Goal: Book appointment/travel/reservation: Book appointment/travel/reservation

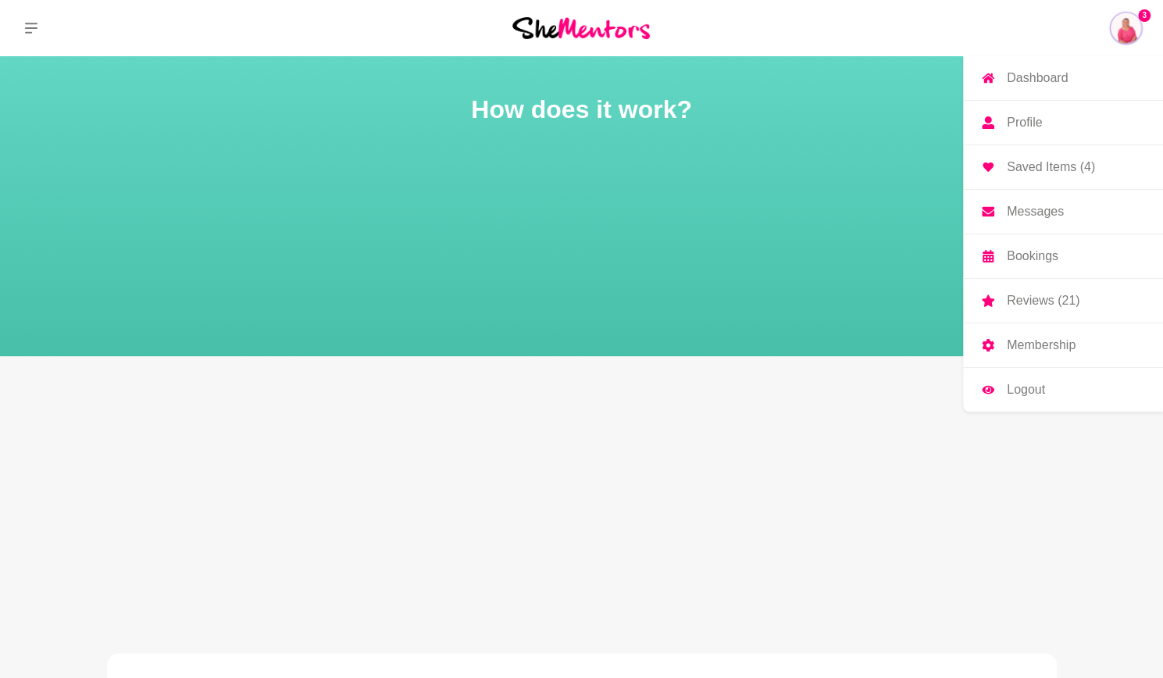
click at [1062, 76] on p "Dashboard" at bounding box center [1037, 78] width 61 height 12
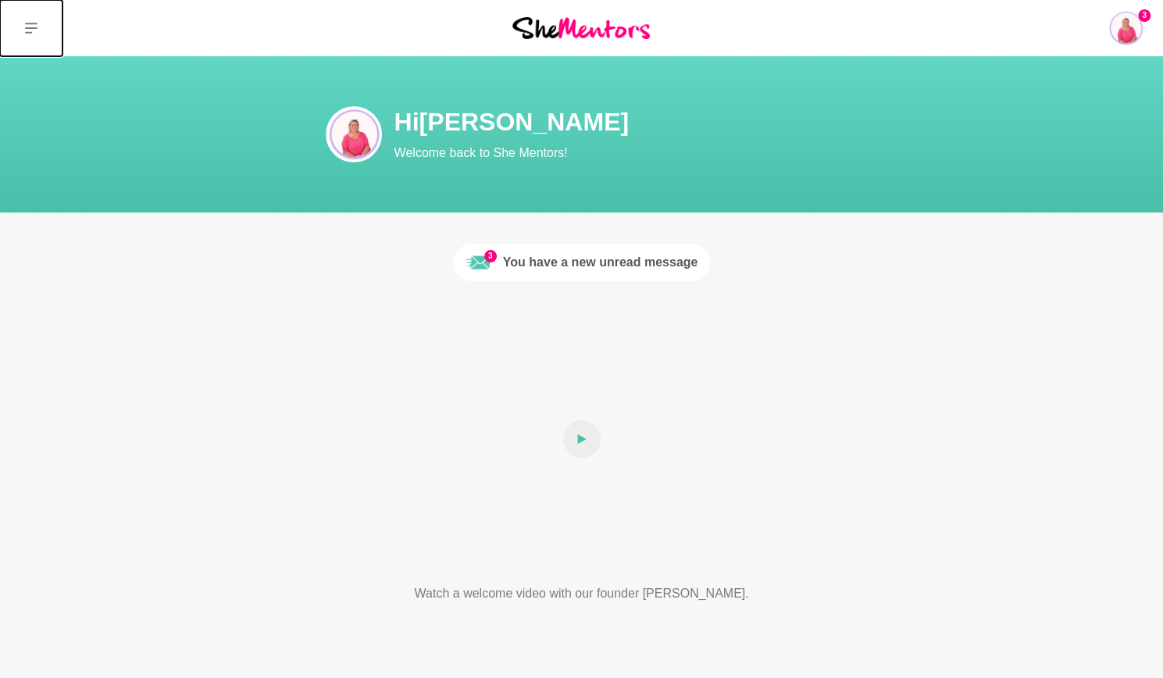
click at [19, 26] on button at bounding box center [31, 28] width 62 height 56
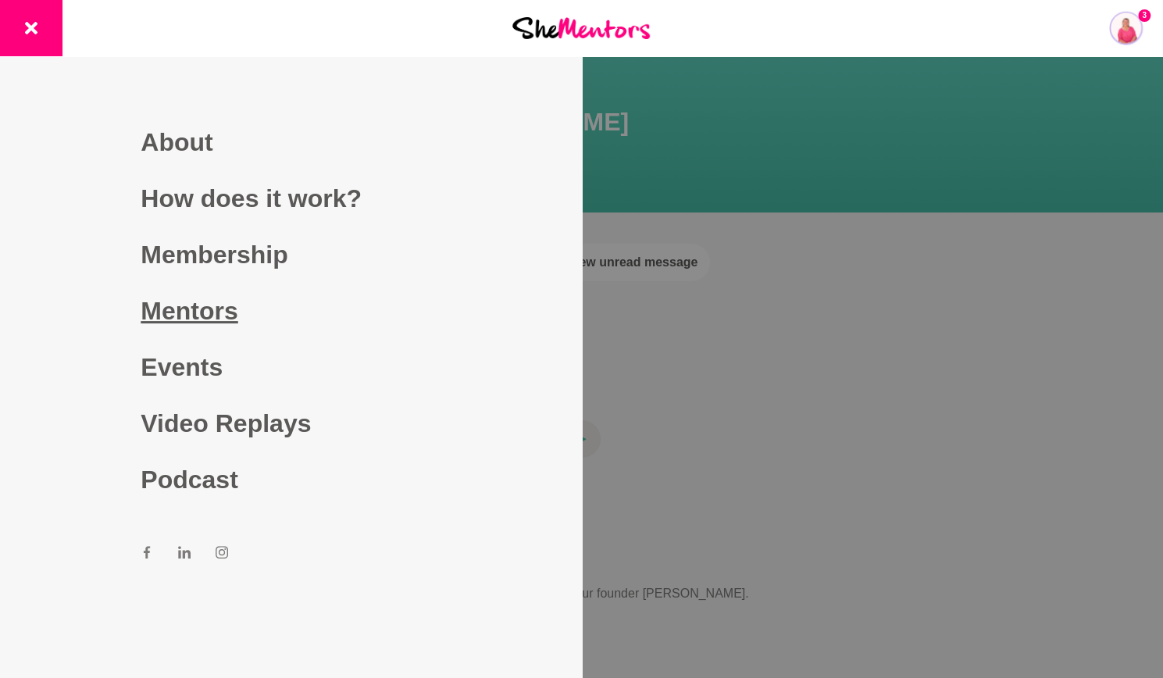
click at [198, 307] on link "Mentors" at bounding box center [291, 311] width 300 height 56
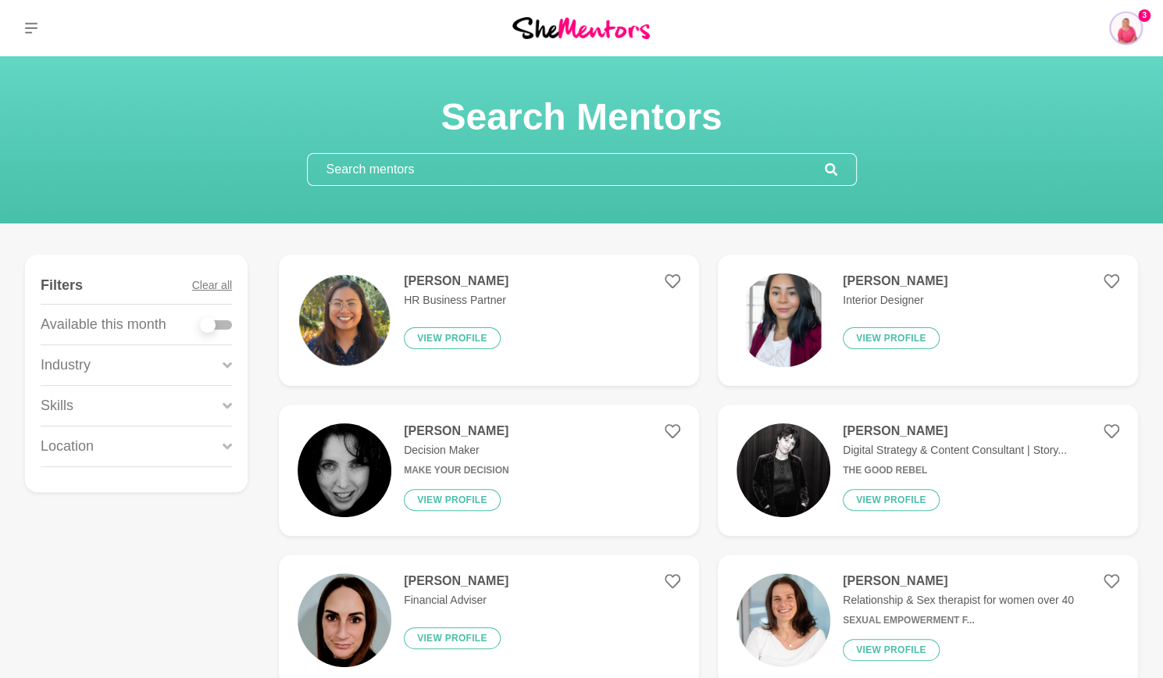
click at [538, 166] on input "text" at bounding box center [566, 169] width 517 height 31
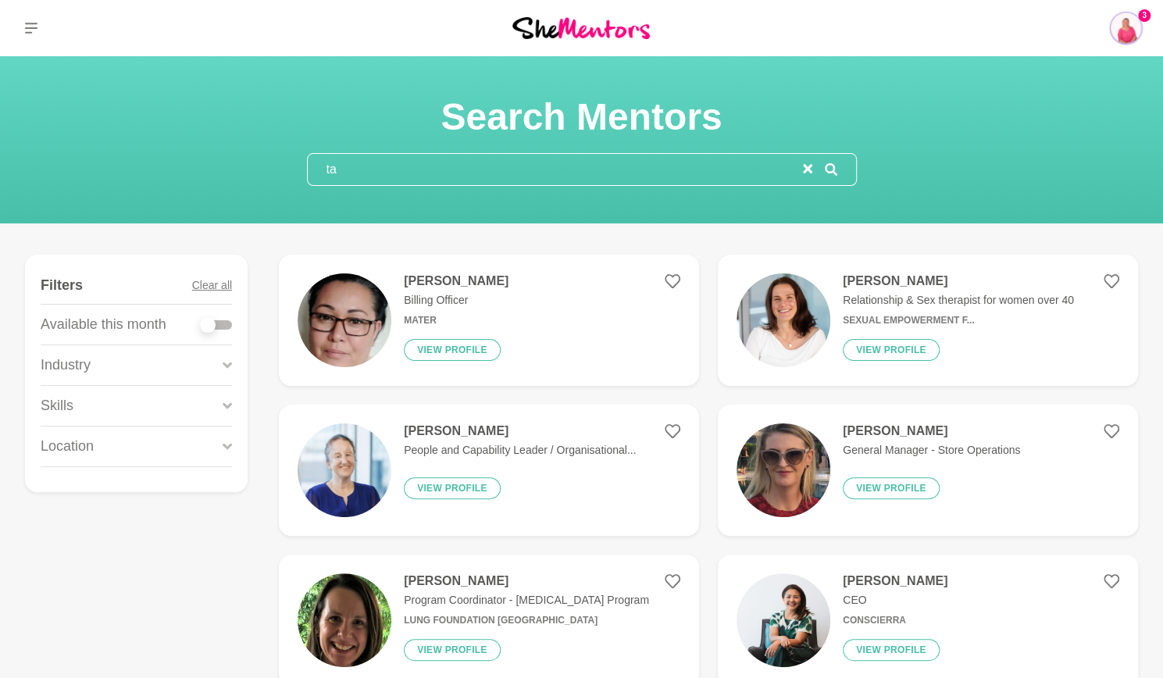
type input "t"
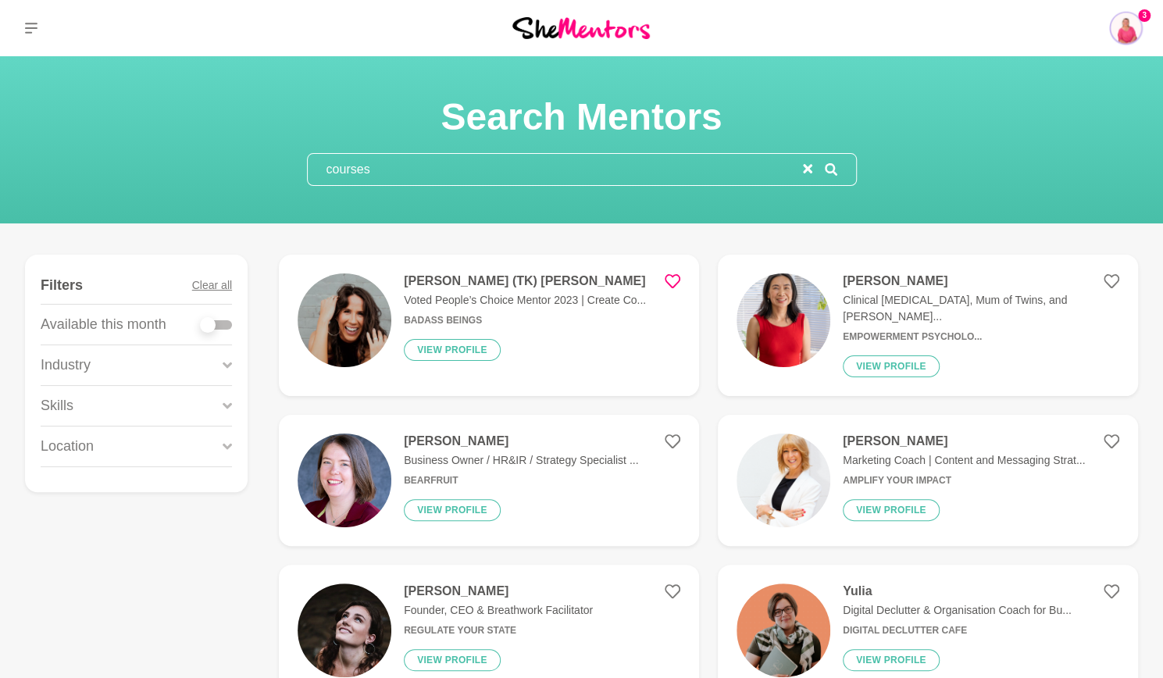
type input "courses"
click at [458, 280] on h4 "[PERSON_NAME] (TK) [PERSON_NAME]" at bounding box center [525, 281] width 242 height 16
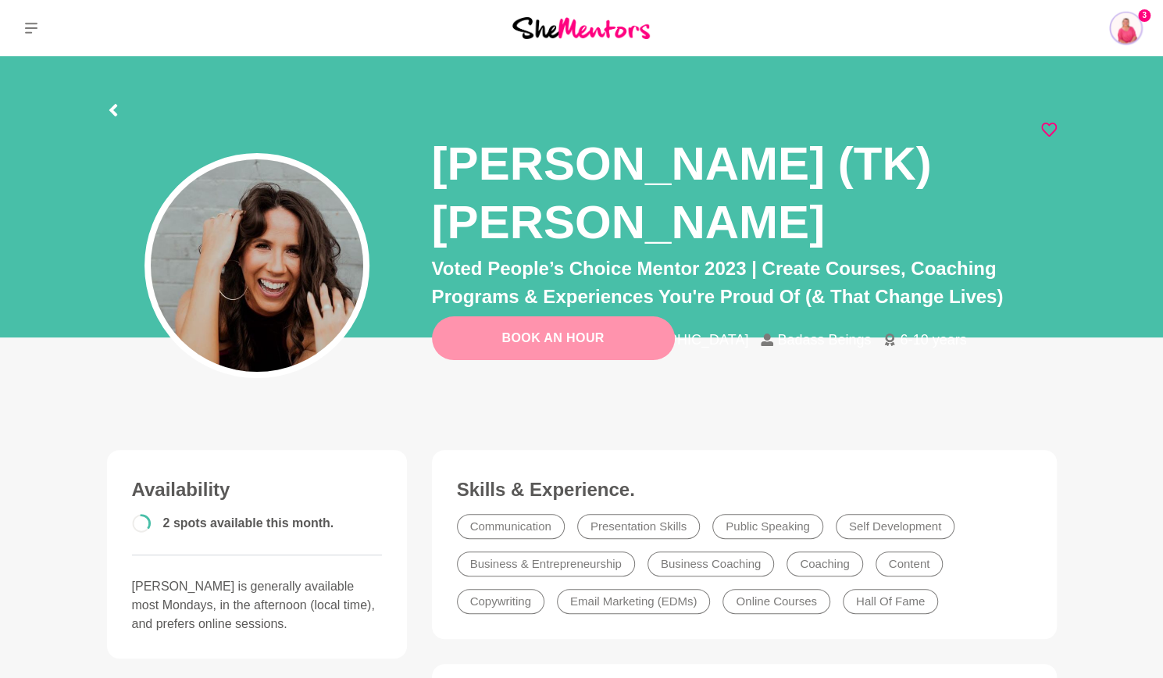
click at [592, 341] on link "Book An Hour" at bounding box center [553, 338] width 243 height 44
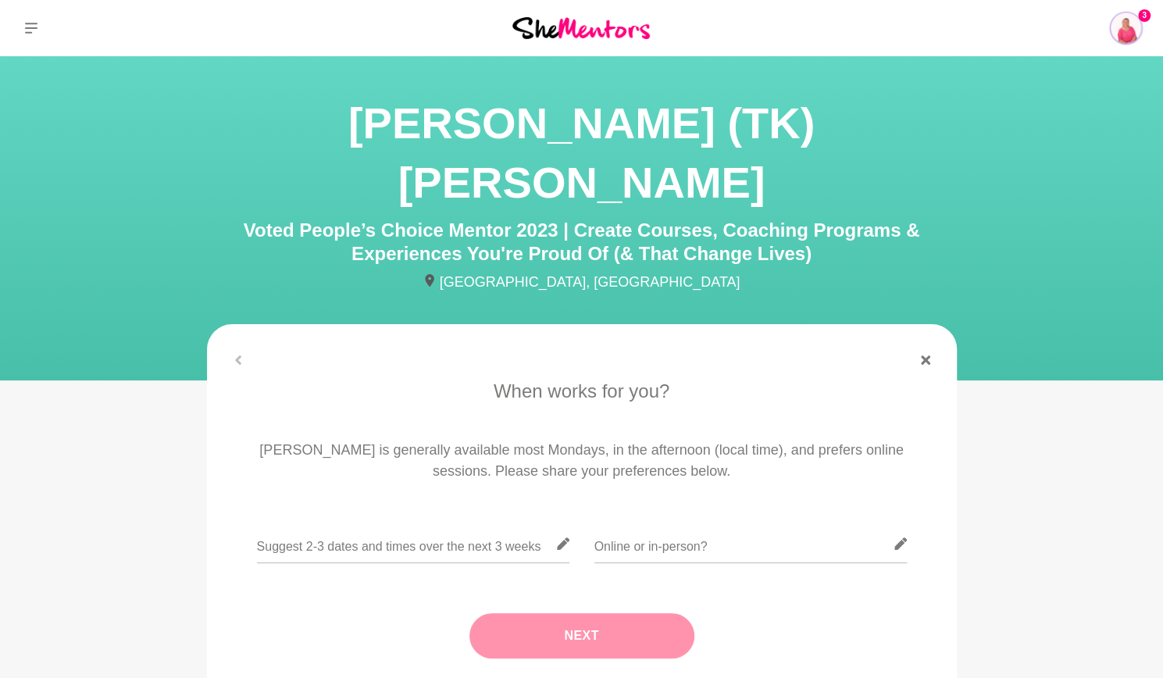
scroll to position [234, 0]
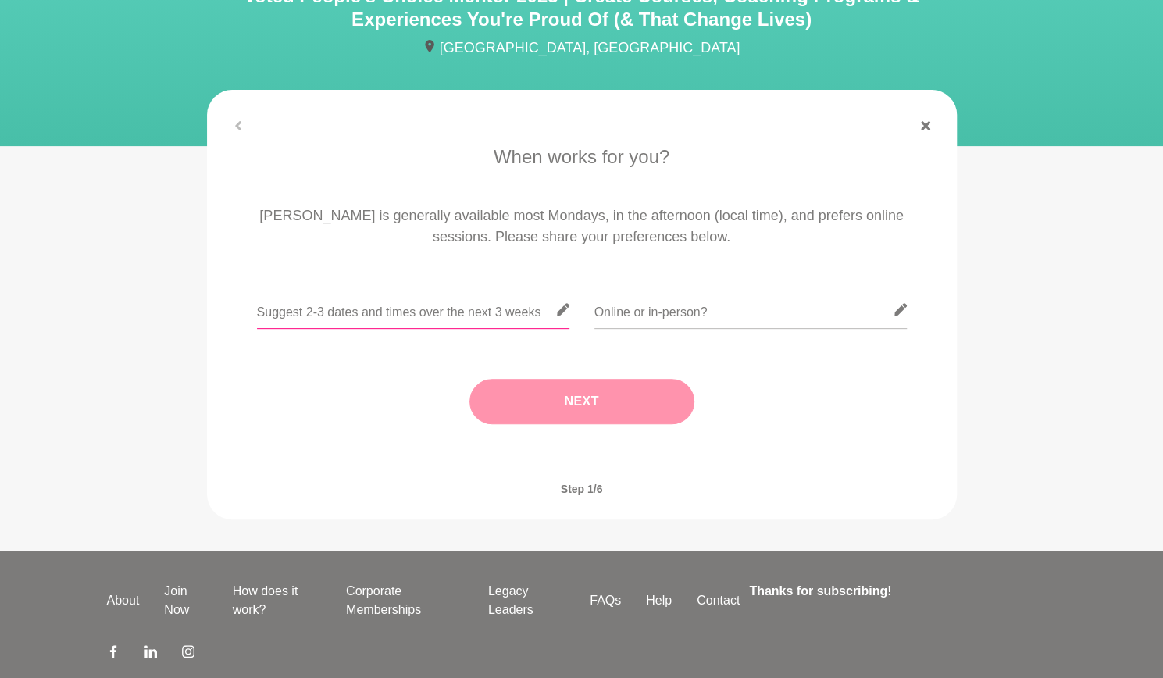
click at [428, 291] on input "text" at bounding box center [413, 310] width 312 height 38
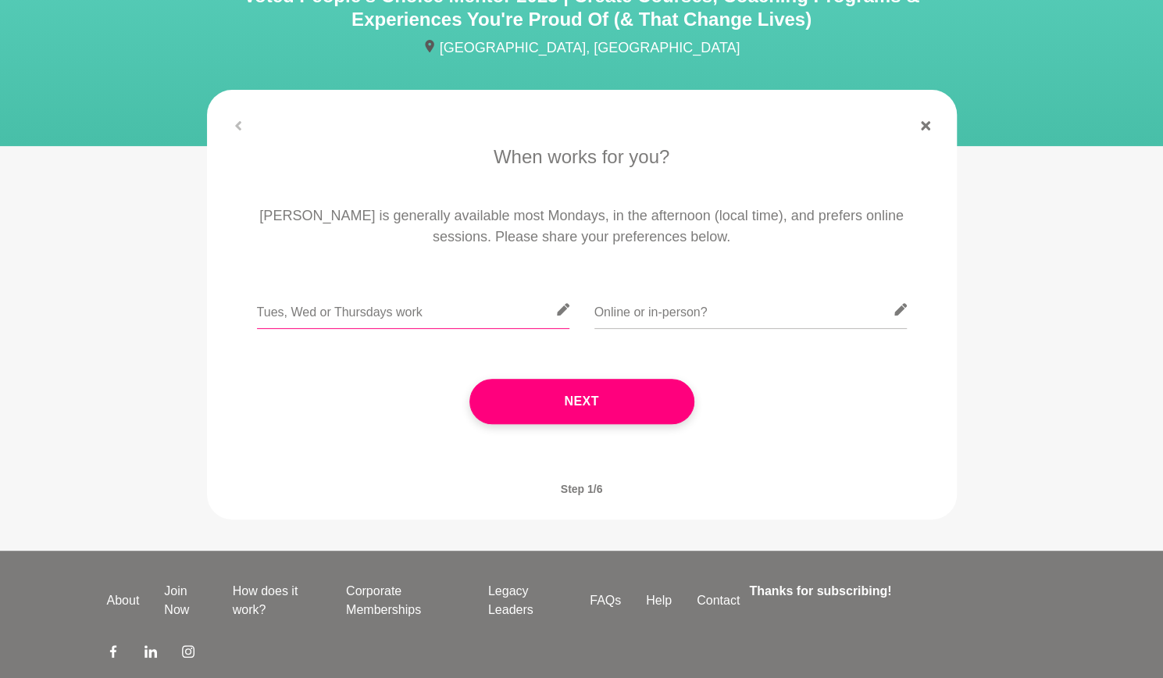
type input "Tues, Wed or Thursdays work"
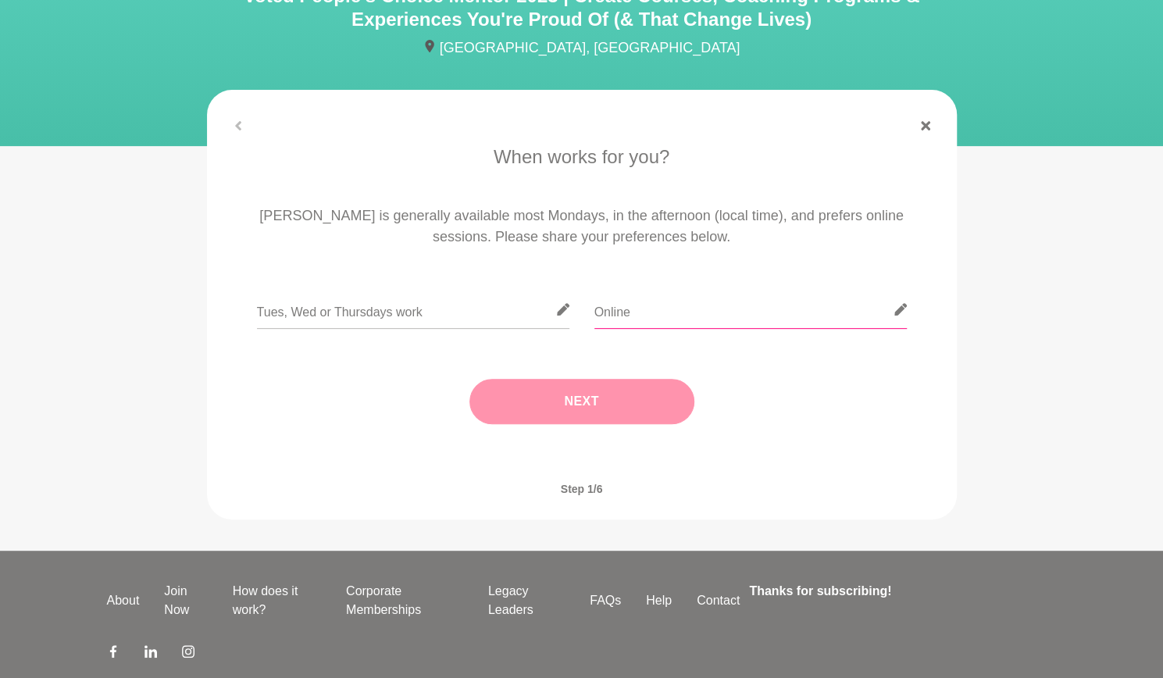
type input "Online"
click at [623, 379] on button "Next" at bounding box center [581, 401] width 225 height 45
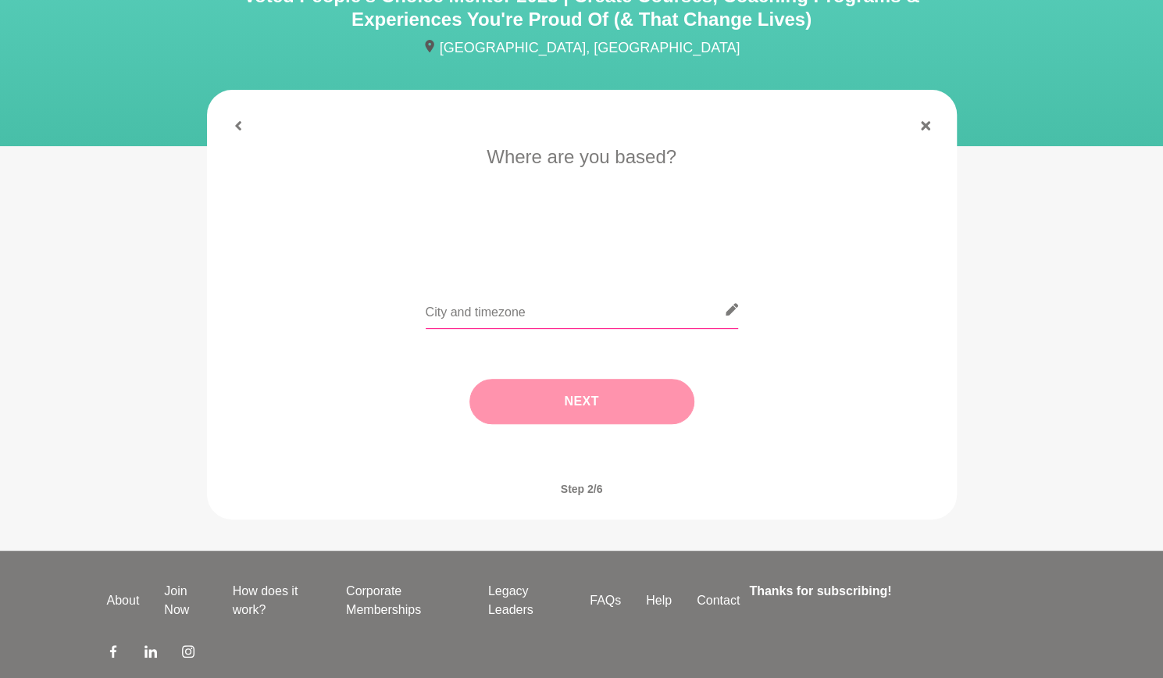
click at [556, 291] on input "text" at bounding box center [582, 310] width 312 height 38
type input "[GEOGRAPHIC_DATA]"
click at [570, 379] on button "Next" at bounding box center [581, 401] width 225 height 45
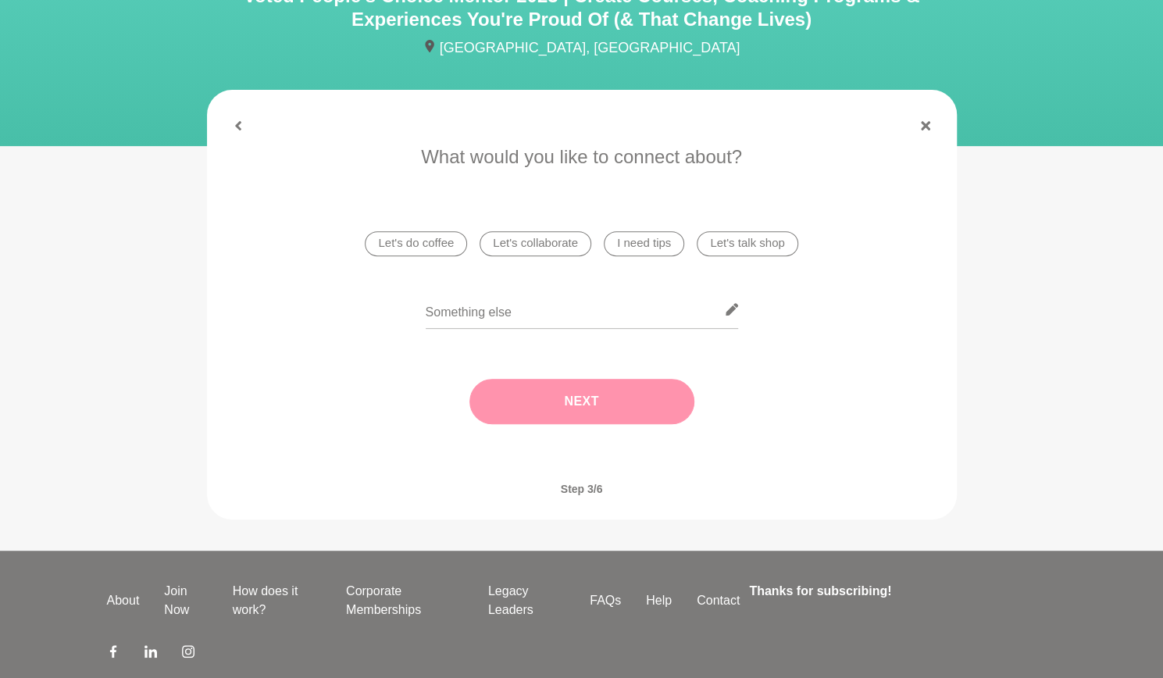
click at [653, 231] on li "I need tips" at bounding box center [644, 243] width 80 height 25
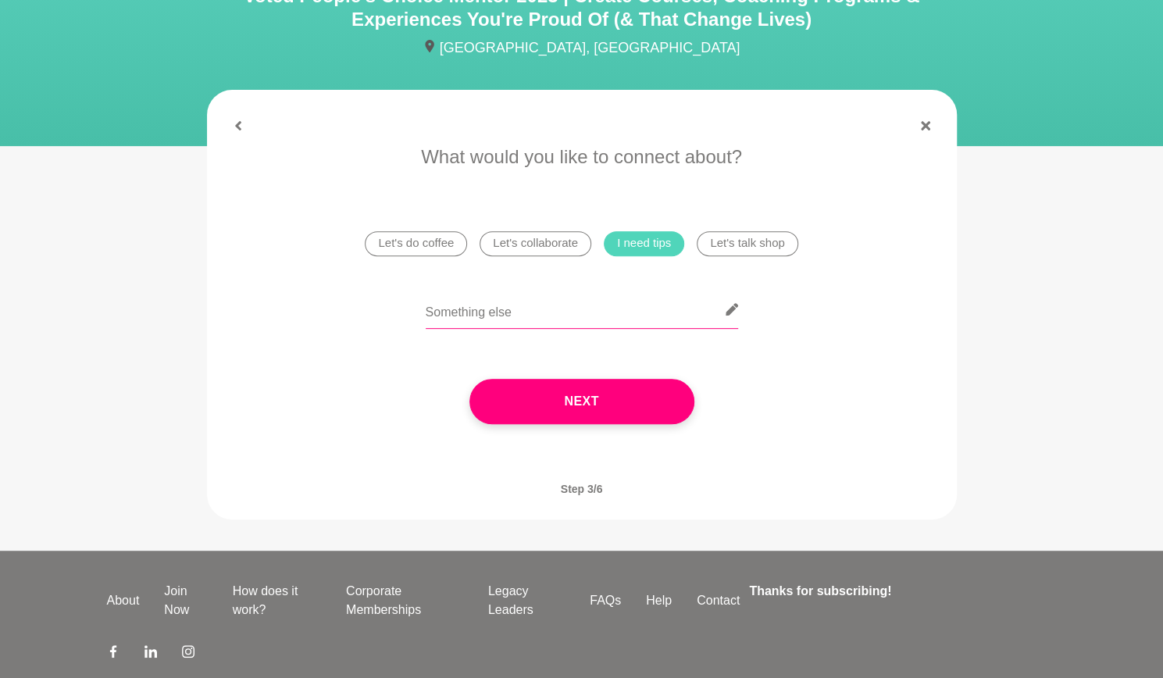
click at [602, 291] on input "text" at bounding box center [582, 310] width 312 height 38
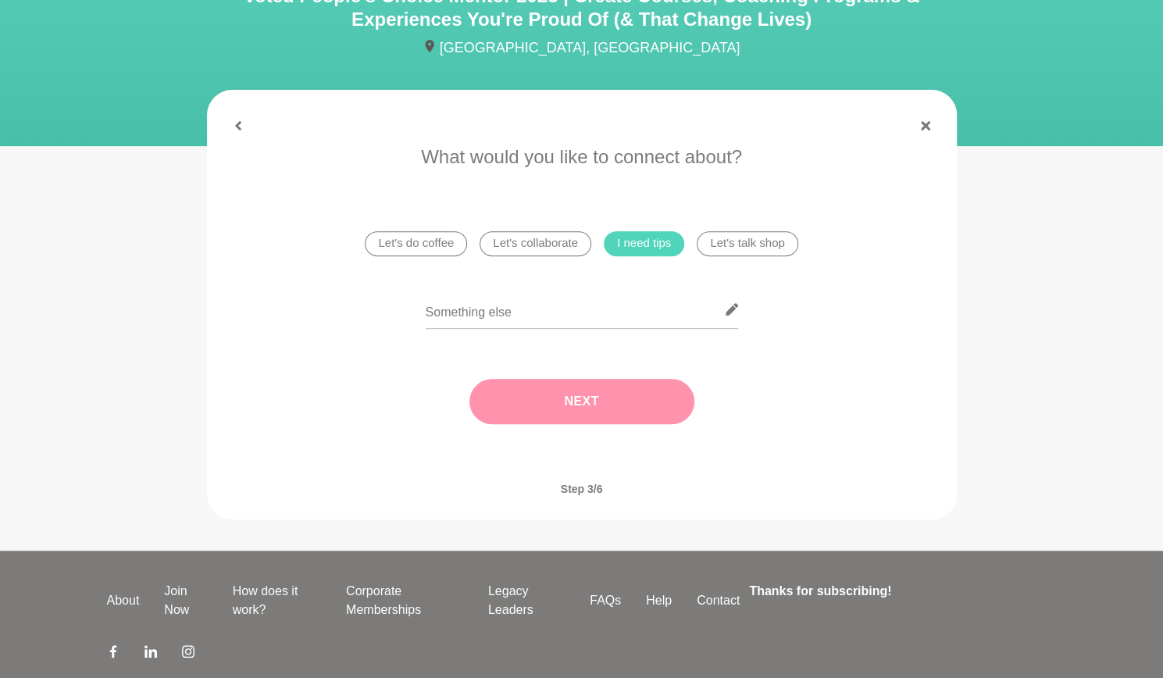
click at [599, 379] on button "Next" at bounding box center [581, 401] width 225 height 45
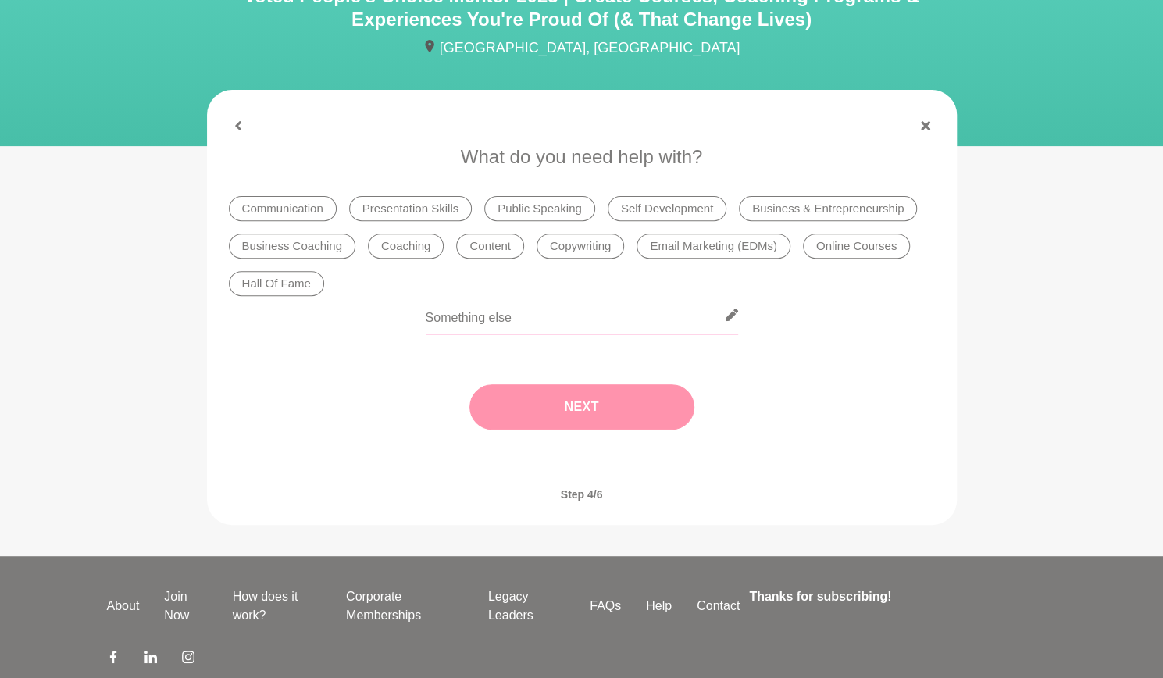
click at [540, 296] on input "text" at bounding box center [582, 315] width 312 height 38
click at [876, 234] on li "Online Courses" at bounding box center [856, 246] width 107 height 25
click at [576, 384] on button "Next" at bounding box center [581, 406] width 225 height 45
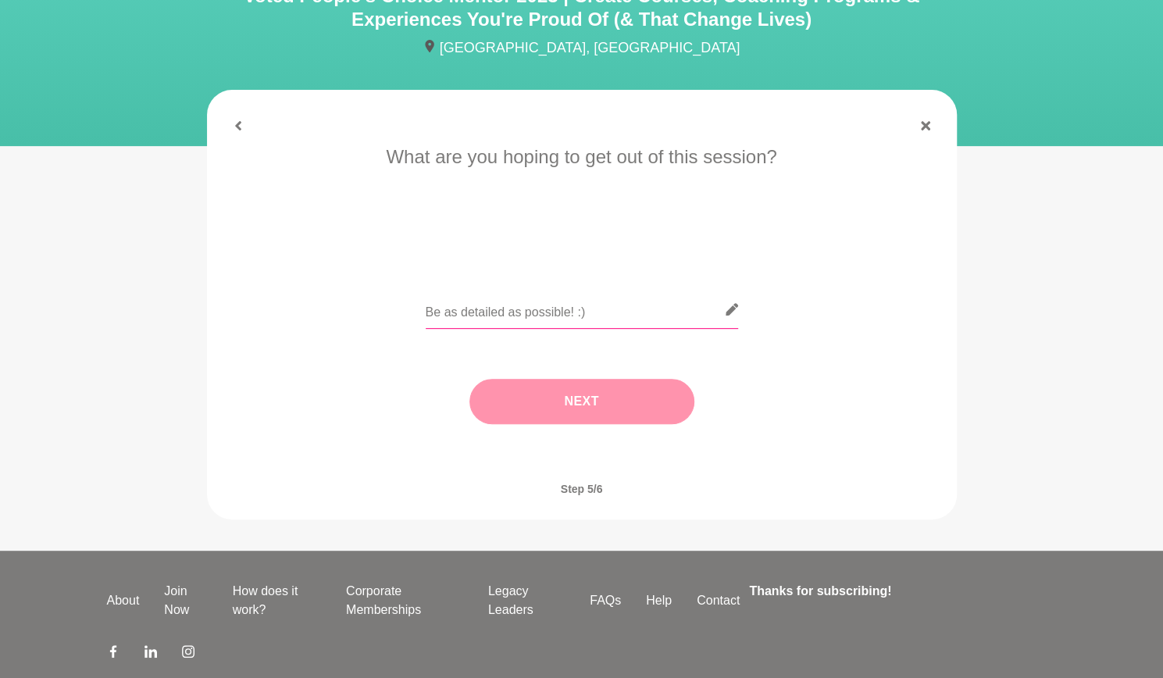
click at [555, 291] on input "text" at bounding box center [582, 310] width 312 height 38
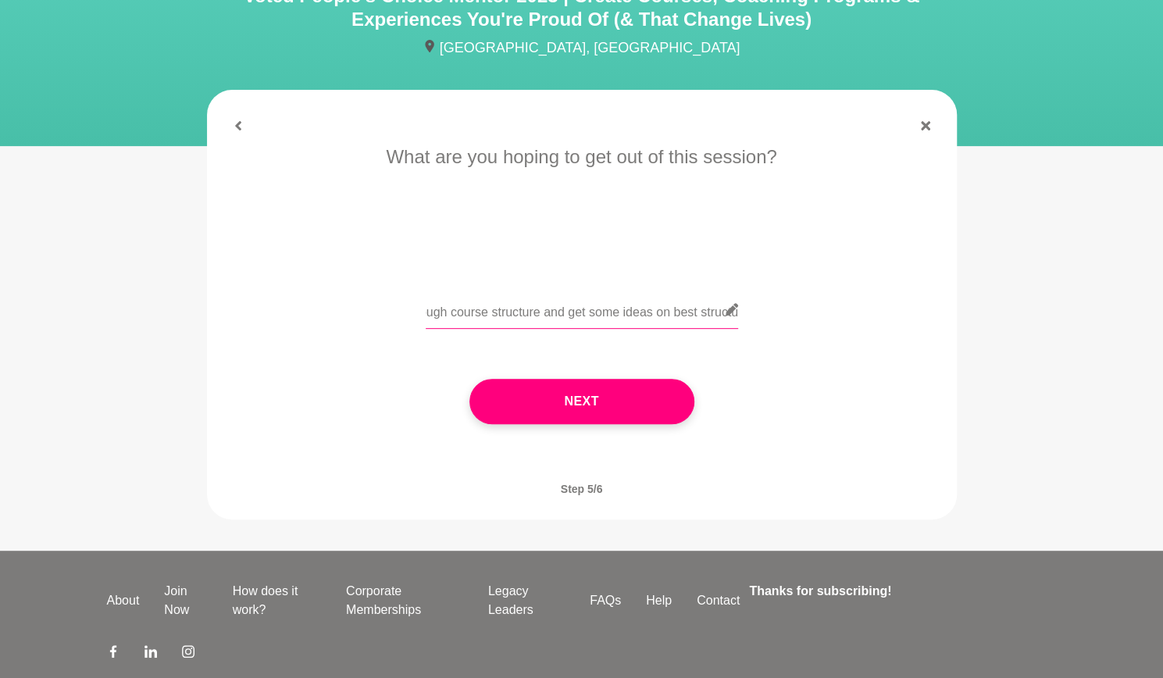
scroll to position [0, 116]
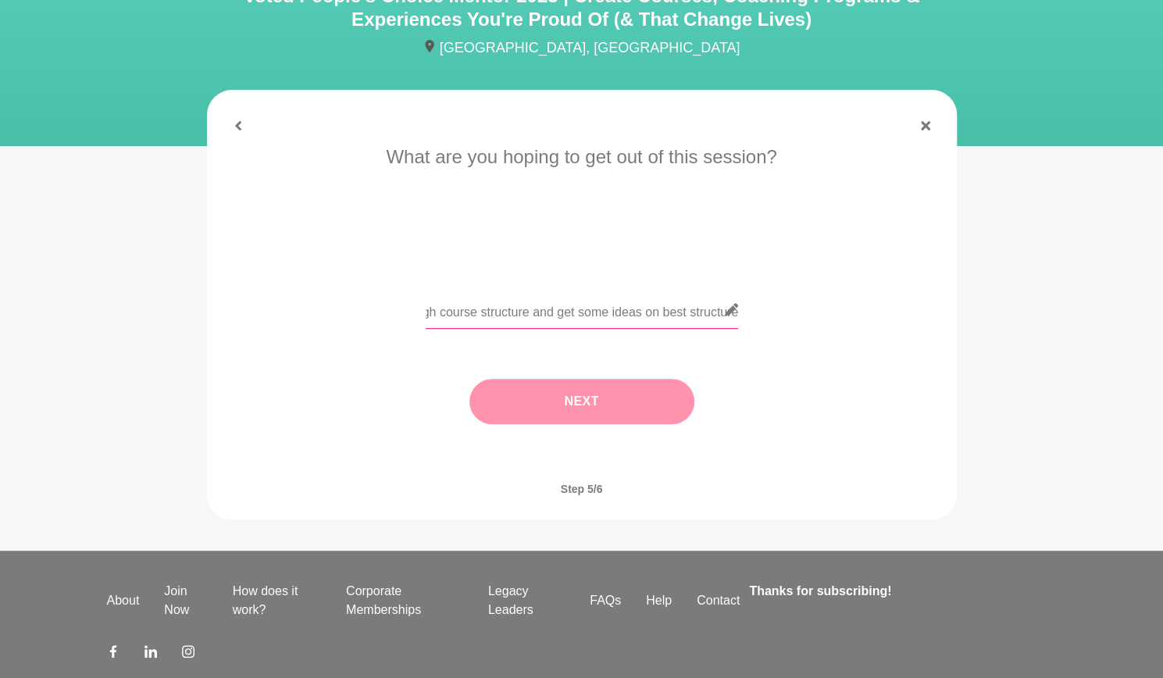
type input "Hoping to chat through course structure and get some ideas on best structure"
click at [523, 379] on button "Next" at bounding box center [581, 401] width 225 height 45
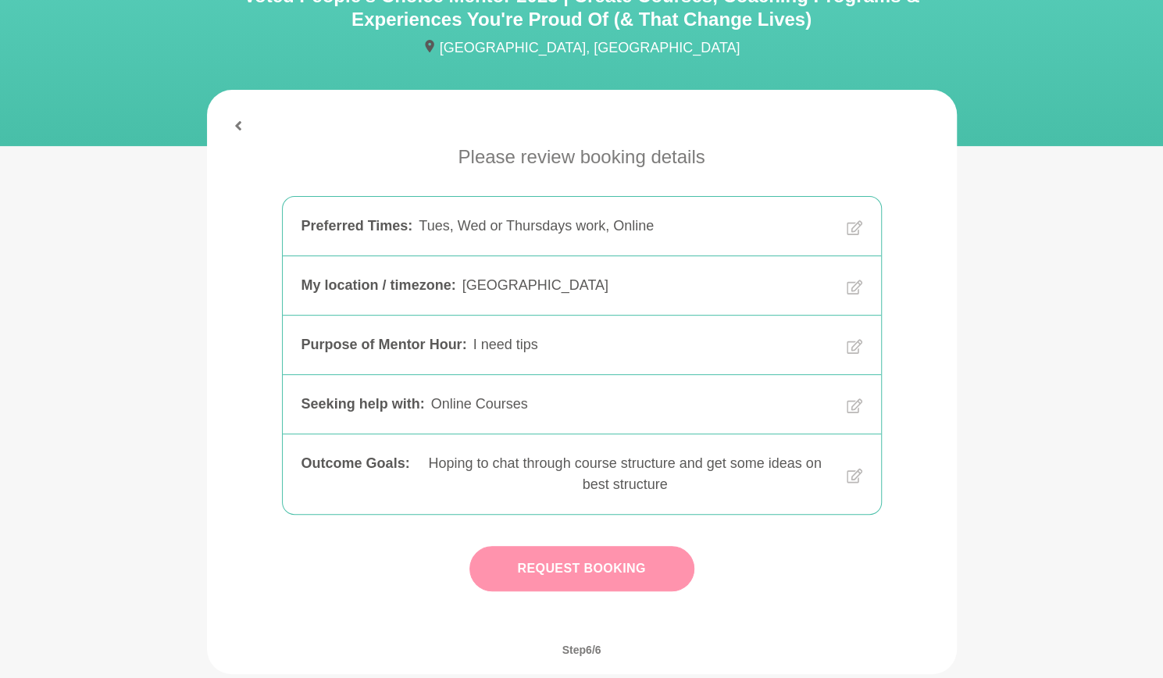
click at [687, 546] on button "Request Booking" at bounding box center [581, 568] width 225 height 45
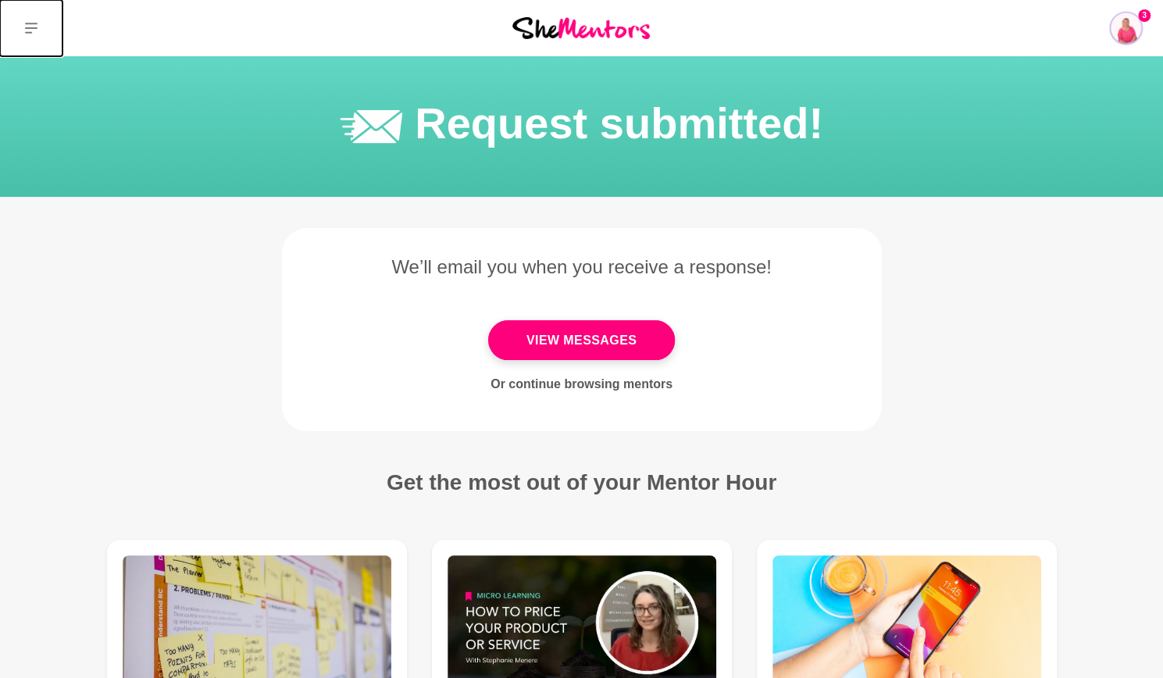
click at [27, 29] on icon at bounding box center [31, 28] width 12 height 11
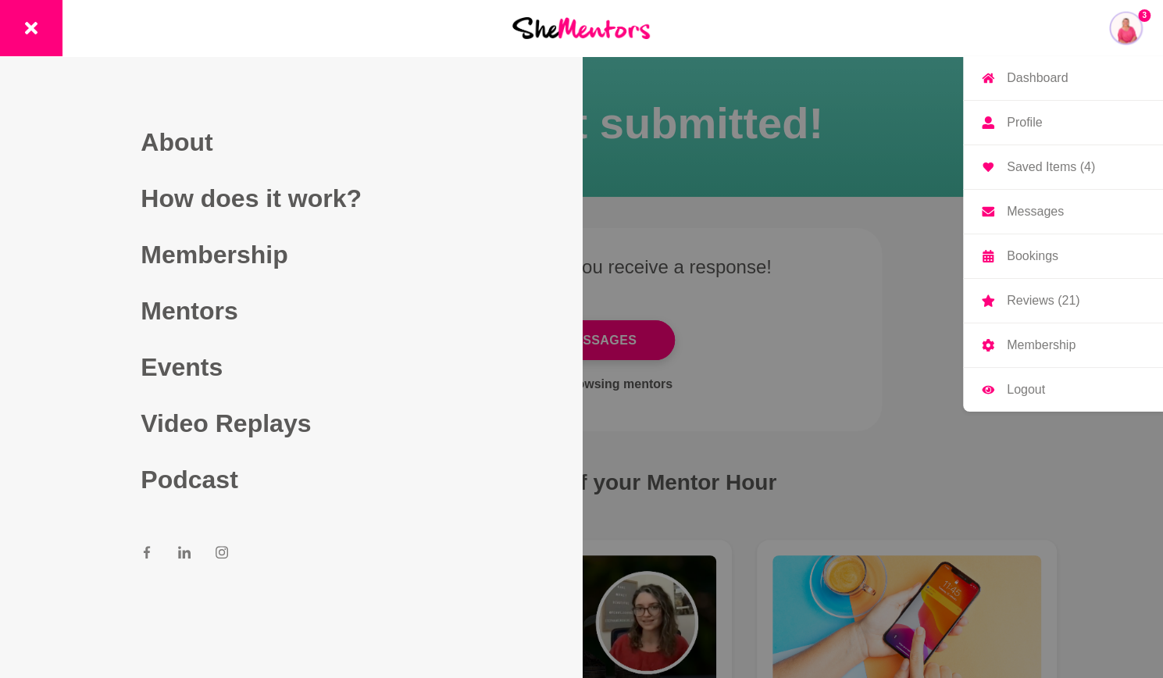
click at [1072, 203] on link "Messages" at bounding box center [1063, 212] width 200 height 44
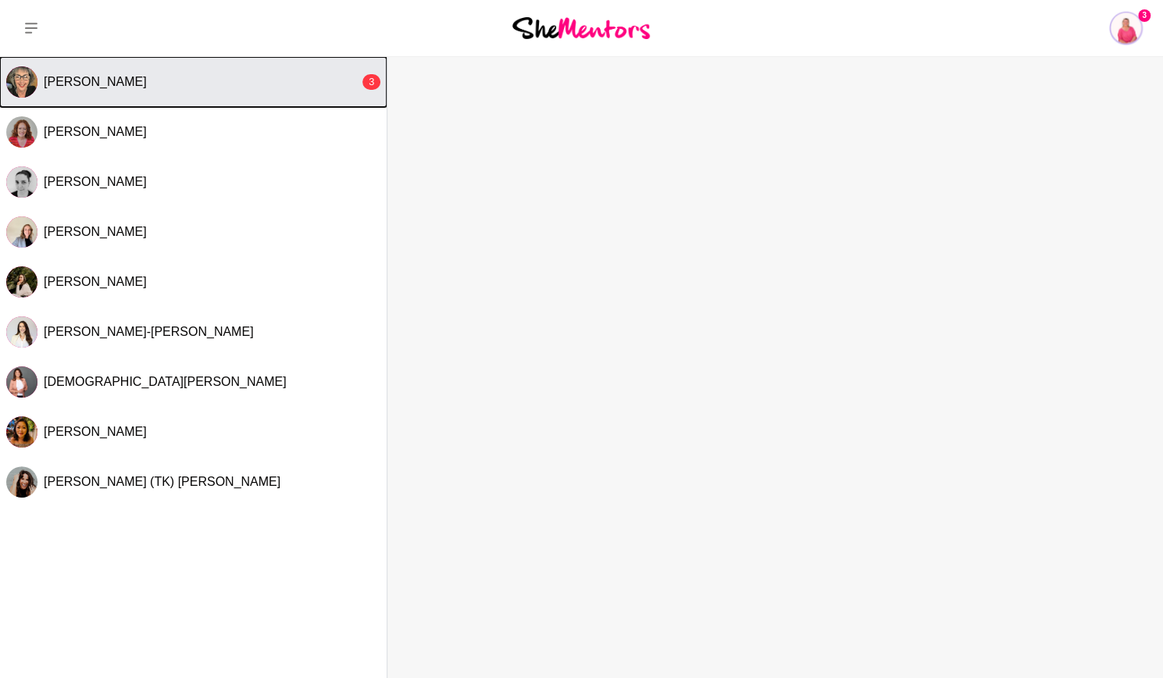
click at [128, 91] on button "[PERSON_NAME] 3" at bounding box center [193, 82] width 387 height 50
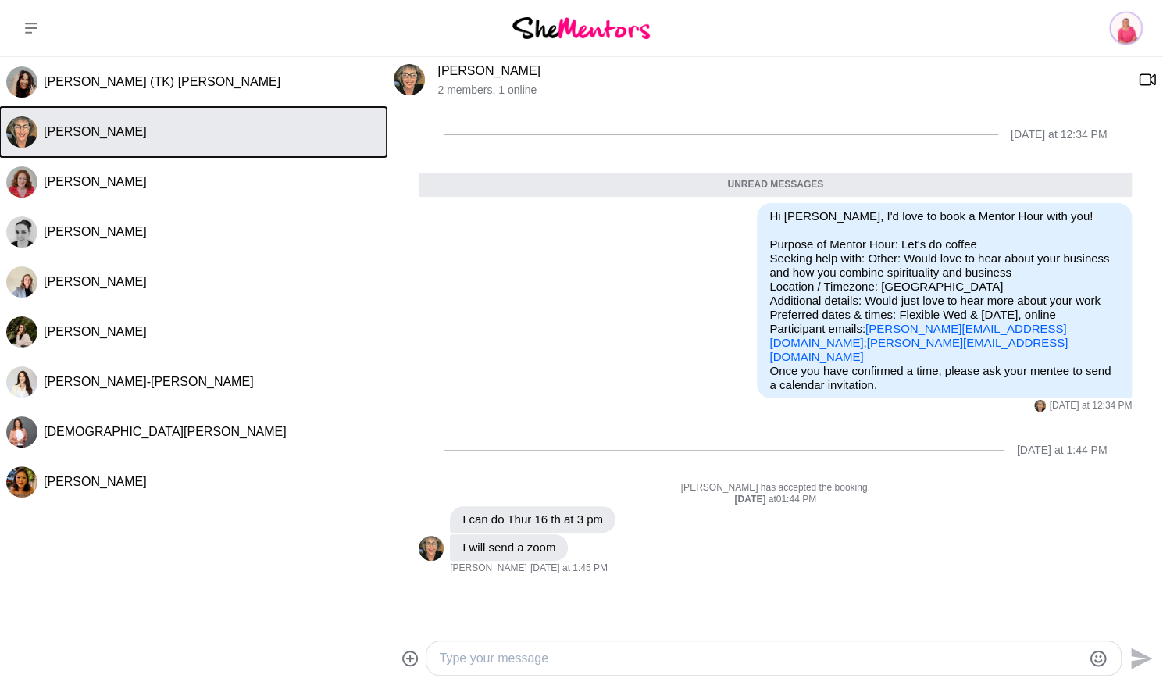
click at [49, 135] on span "[PERSON_NAME]" at bounding box center [95, 131] width 103 height 13
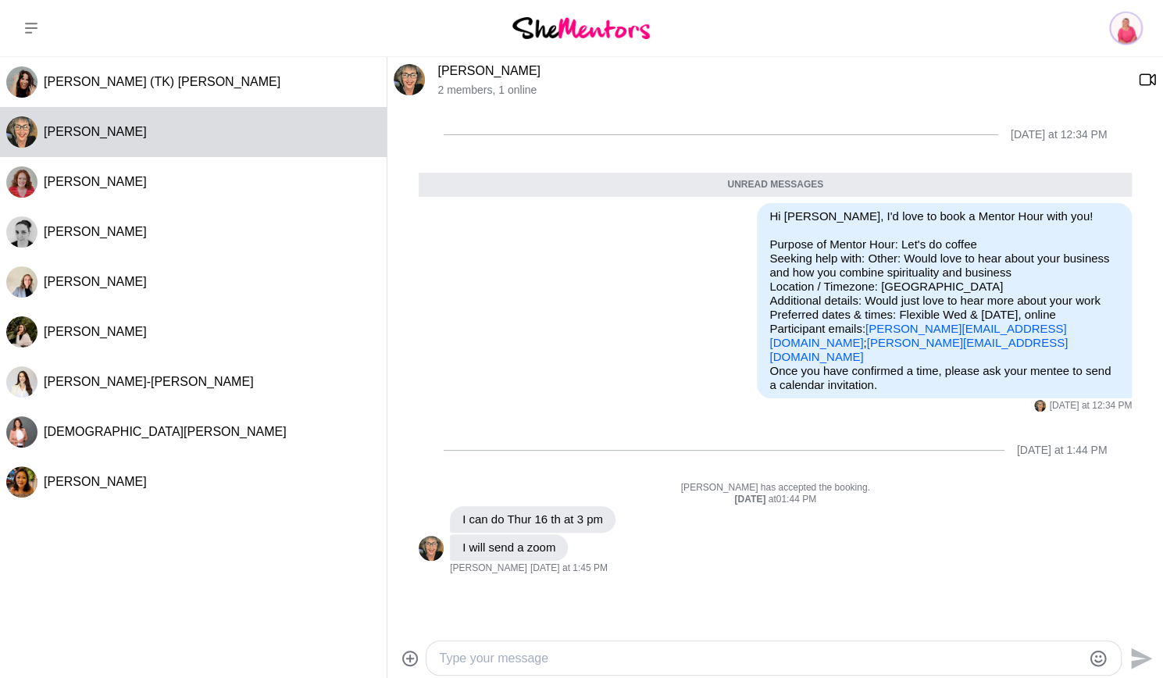
click at [451, 77] on link "[PERSON_NAME]" at bounding box center [488, 70] width 103 height 13
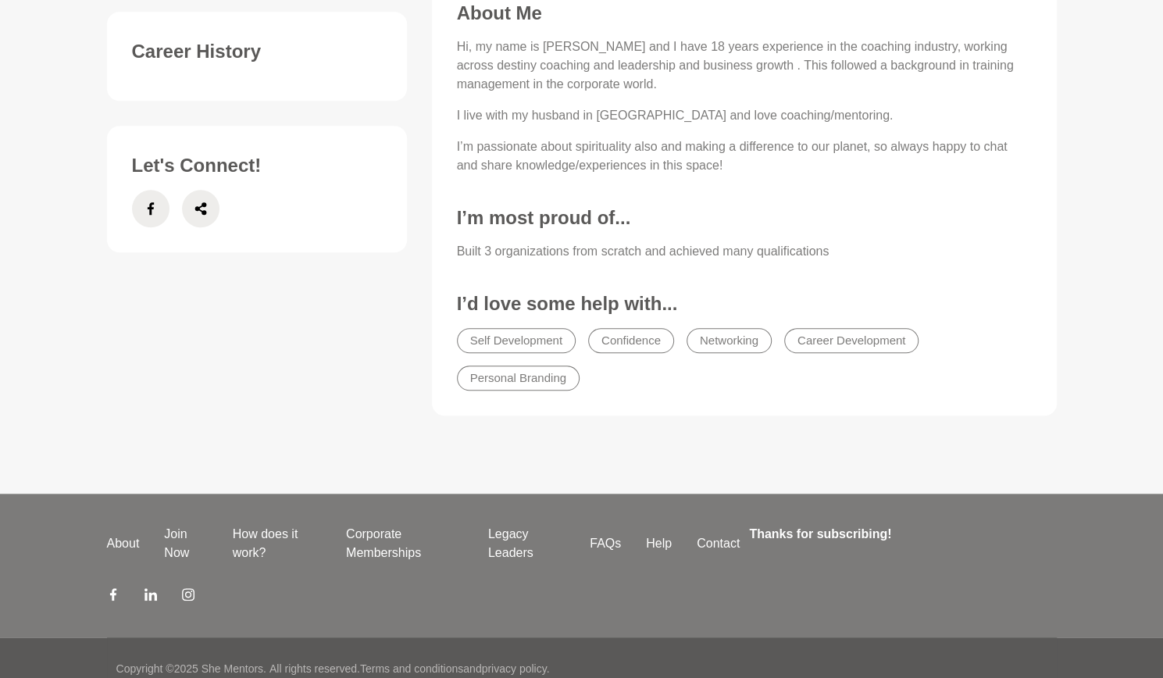
scroll to position [256, 0]
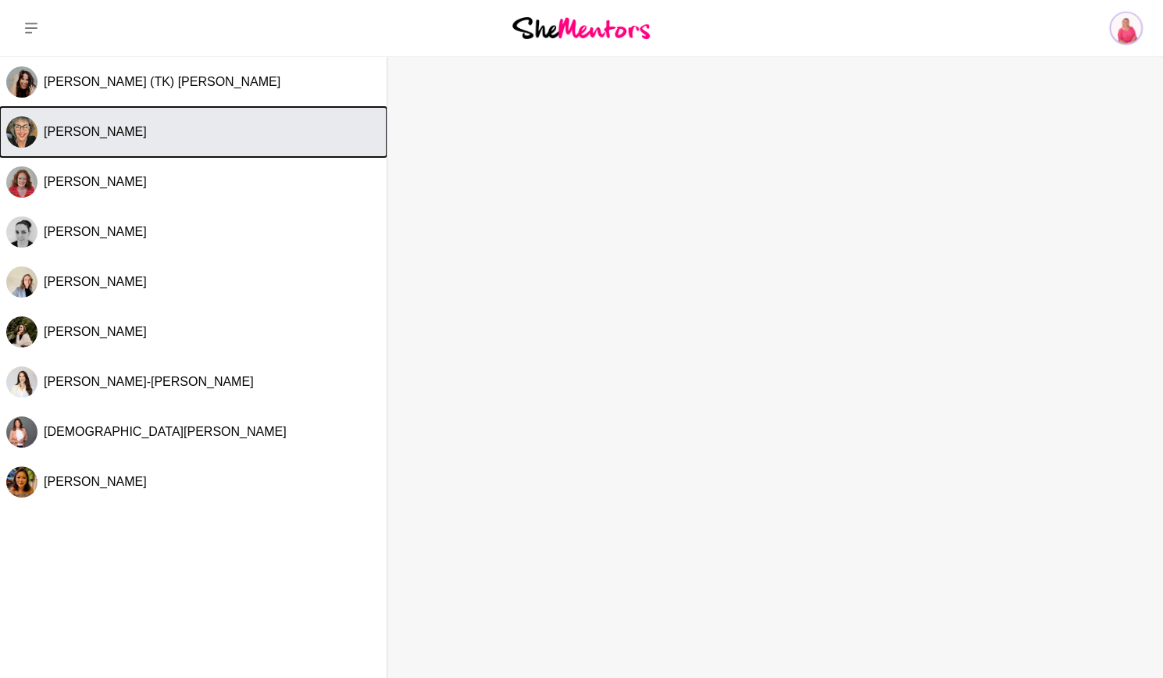
click at [205, 121] on button "[PERSON_NAME]" at bounding box center [193, 132] width 387 height 50
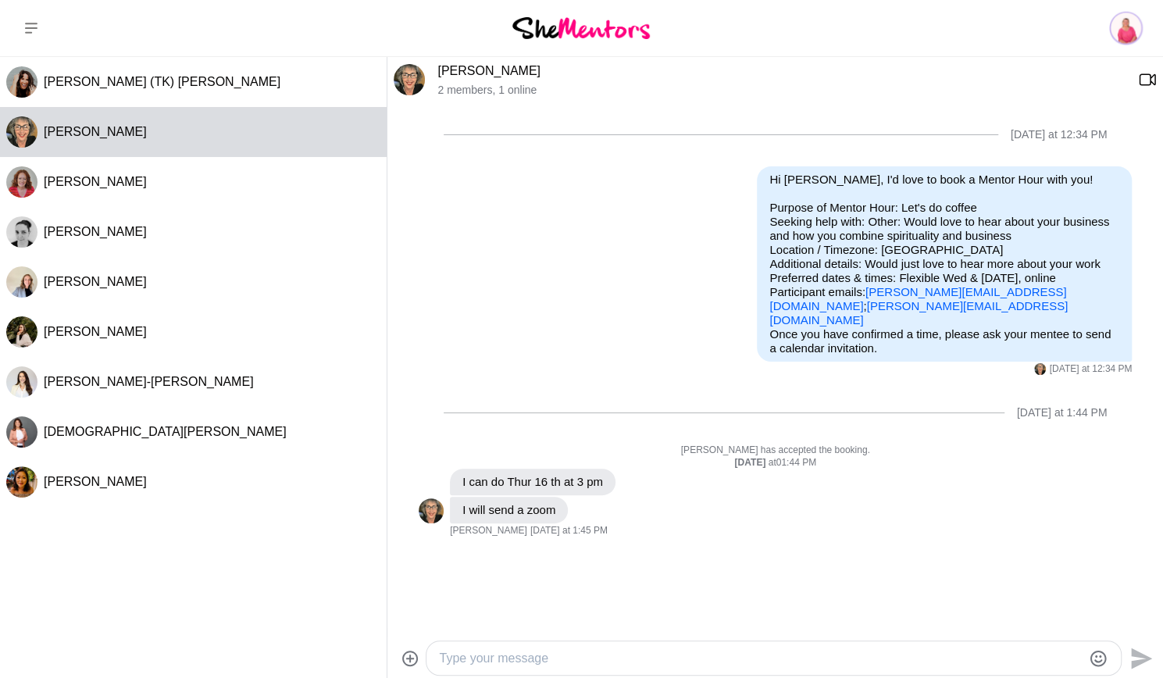
click at [573, 662] on textarea "Type your message" at bounding box center [760, 658] width 643 height 19
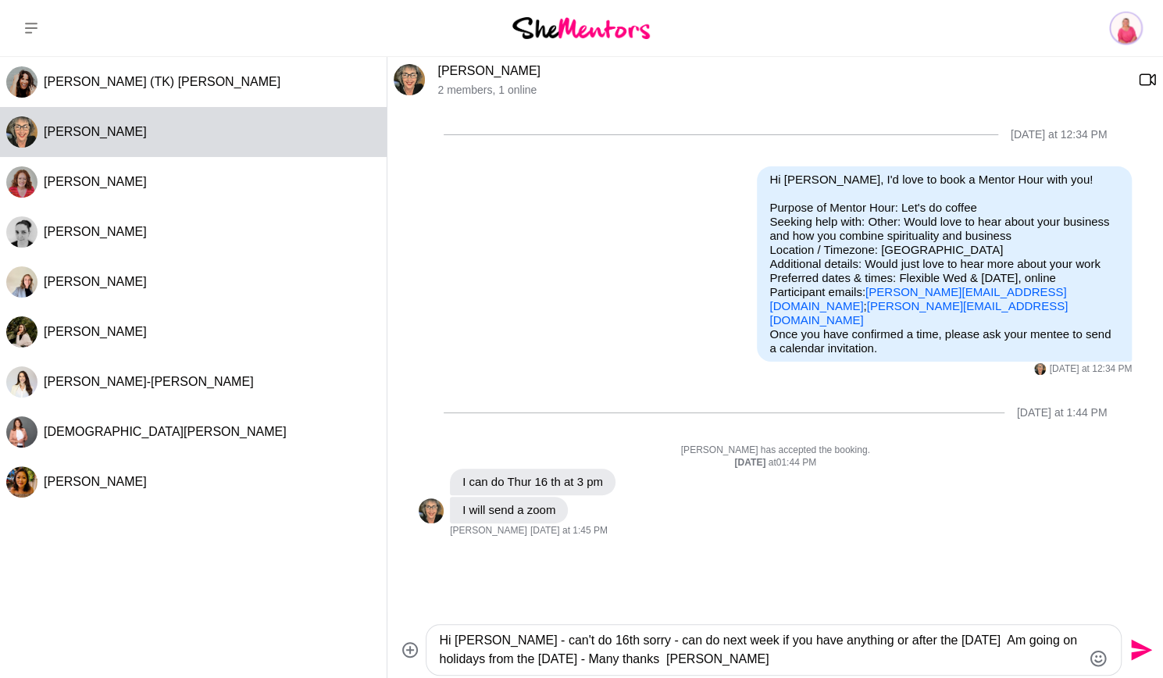
type textarea "Hi [PERSON_NAME] - can't do 16th sorry - can do next week if you have anything …"
click at [1137, 640] on icon "Send" at bounding box center [1139, 649] width 25 height 25
